Goal: Task Accomplishment & Management: Use online tool/utility

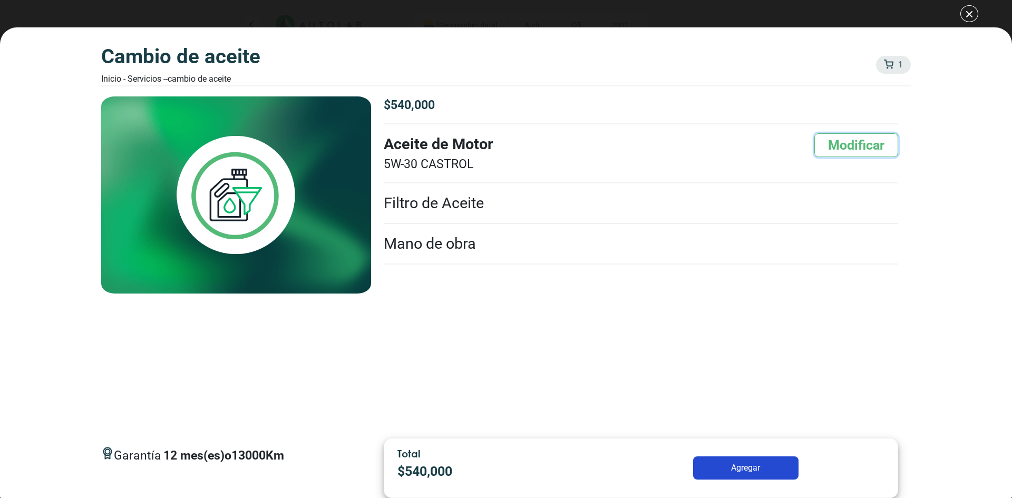
click at [874, 143] on button "Modificar" at bounding box center [856, 145] width 84 height 24
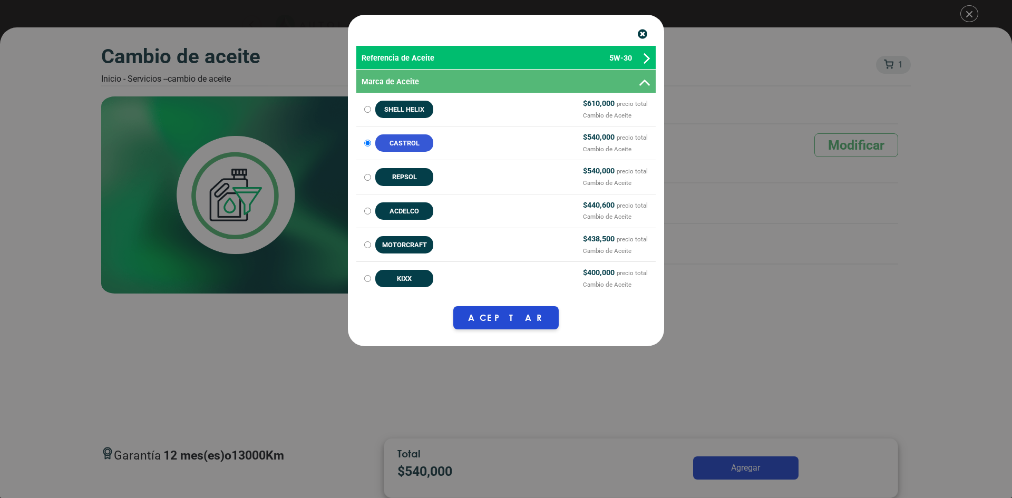
click at [601, 97] on li "SHELL HELIX $ 610,000 precio total Cambio de Aceite" at bounding box center [505, 109] width 299 height 33
click at [371, 108] on label "SHELL HELIX $ 610,000 precio total Cambio de Aceite" at bounding box center [505, 109] width 299 height 23
click at [371, 108] on input "SHELL HELIX $ 610,000 precio total Cambio de Aceite" at bounding box center [367, 109] width 7 height 7
radio input "true"
click at [514, 308] on button "Aceptar" at bounding box center [505, 317] width 105 height 23
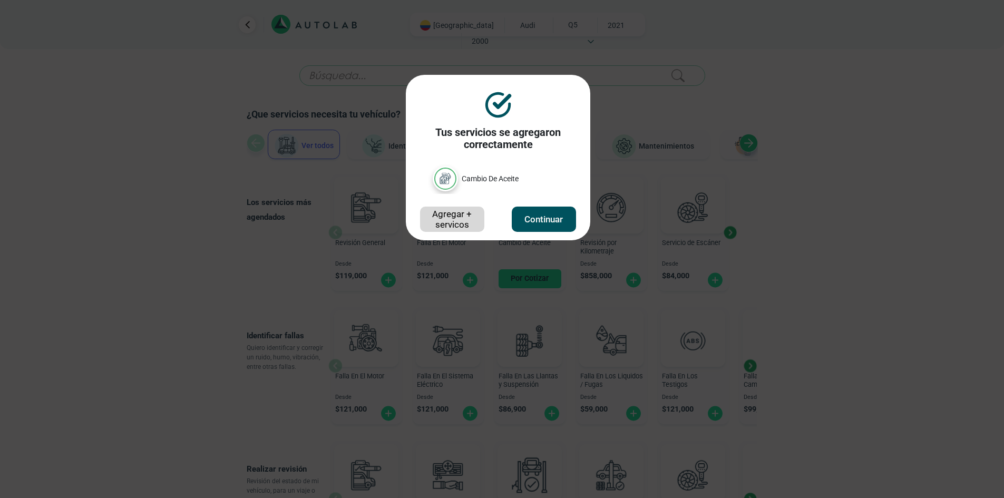
click at [542, 219] on button "Continuar" at bounding box center [544, 219] width 64 height 25
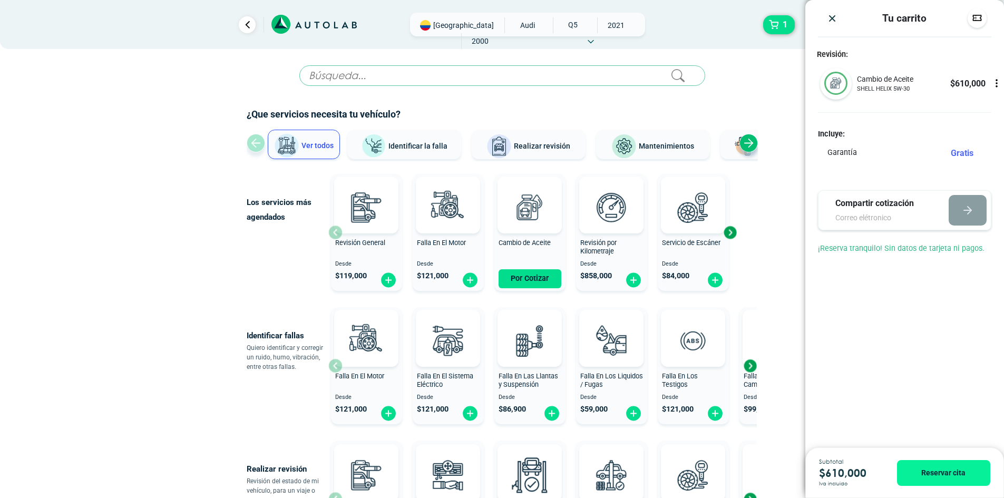
click at [843, 24] on div at bounding box center [832, 18] width 29 height 11
click at [830, 17] on img "Close" at bounding box center [832, 18] width 11 height 11
